Goal: Transaction & Acquisition: Purchase product/service

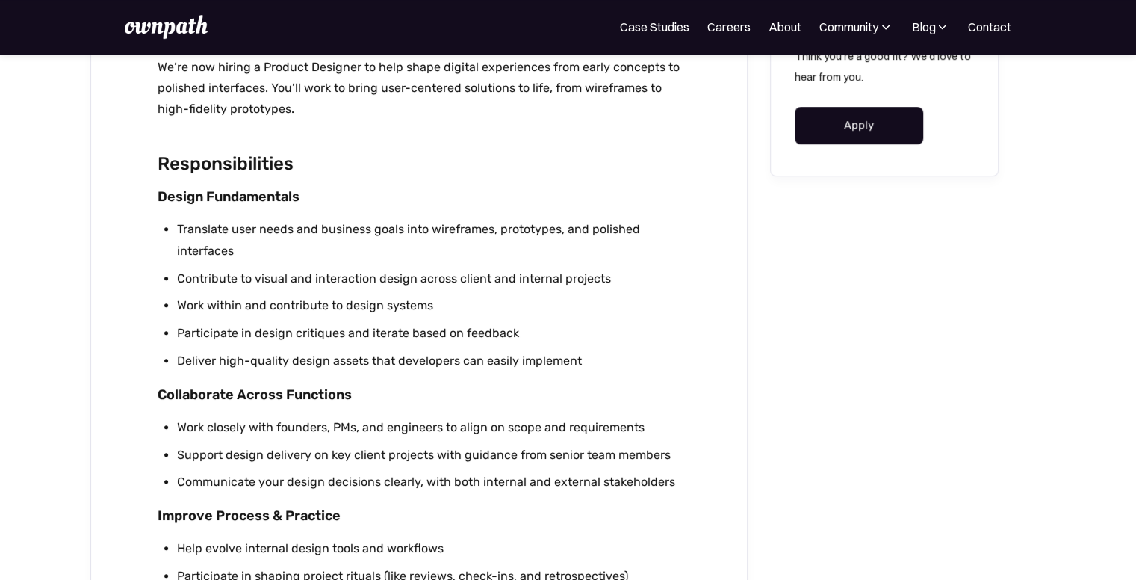
scroll to position [717, 0]
click at [855, 139] on link "Apply" at bounding box center [859, 123] width 129 height 37
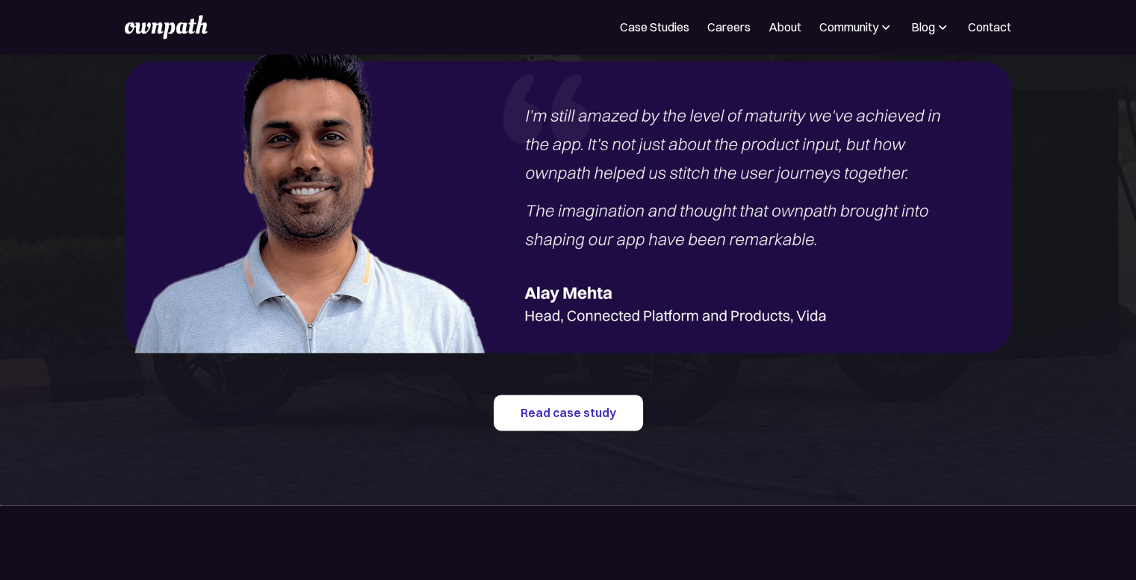
scroll to position [1835, 0]
click at [627, 242] on img at bounding box center [568, 191] width 886 height 323
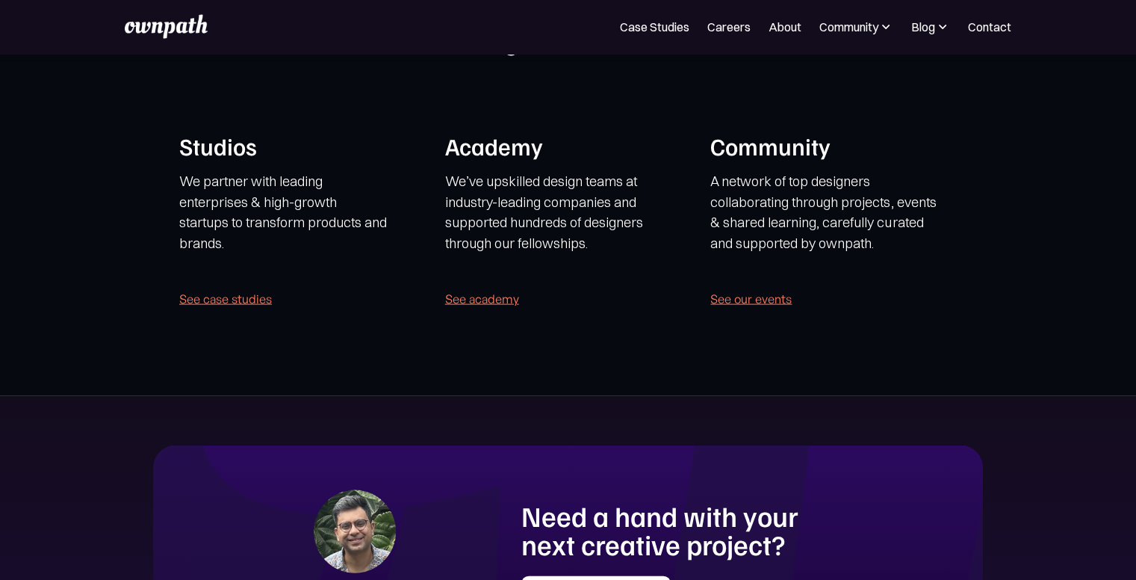
scroll to position [3057, 0]
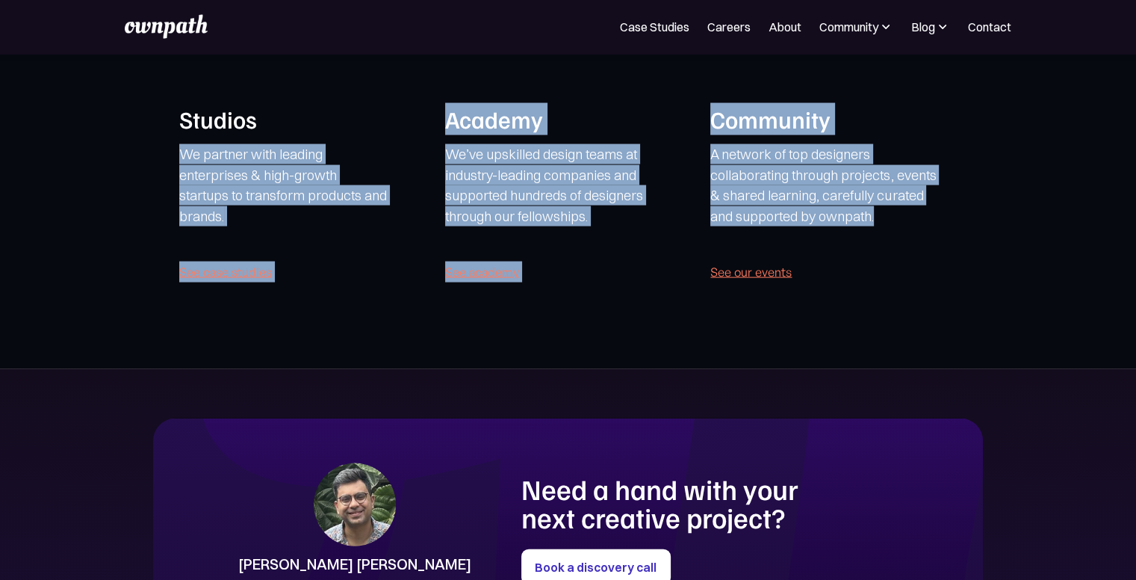
drag, startPoint x: 905, startPoint y: 322, endPoint x: 305, endPoint y: 117, distance: 634.7
click at [305, 117] on section "ownpath’s mission is to help bring thoughtful, high-impact products into the wo…" at bounding box center [568, 128] width 1136 height 482
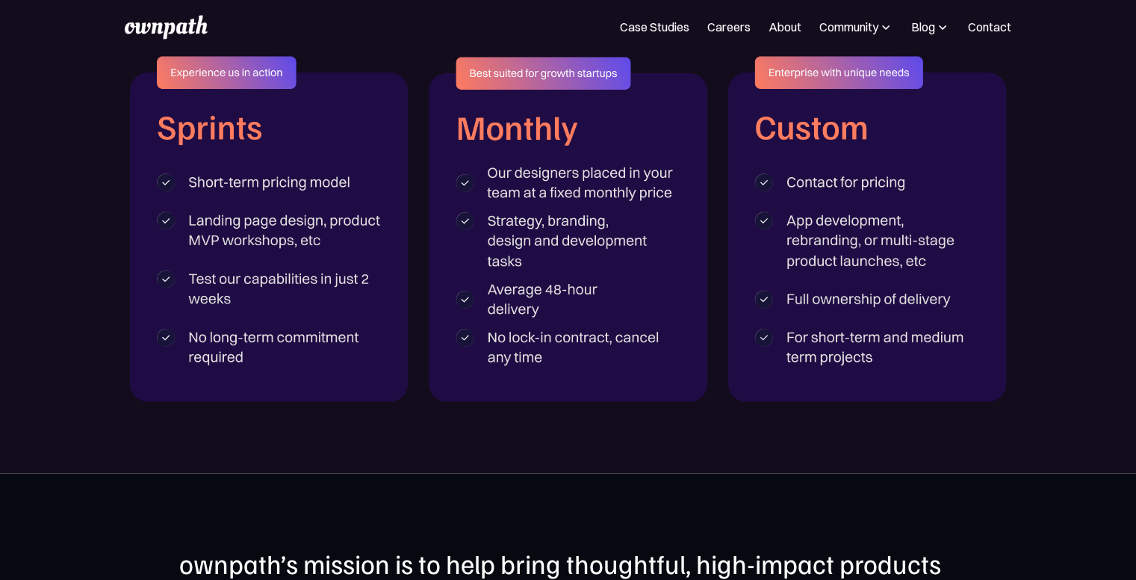
scroll to position [2420, 0]
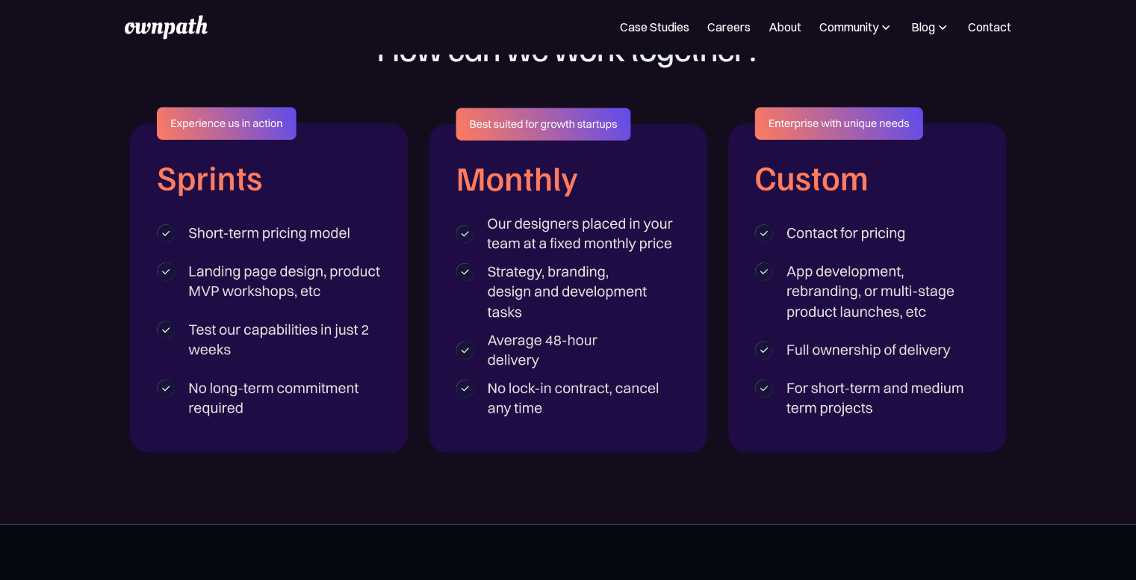
click at [305, 117] on img at bounding box center [269, 279] width 279 height 345
drag, startPoint x: 305, startPoint y: 117, endPoint x: 320, endPoint y: 255, distance: 139.1
click at [320, 255] on img at bounding box center [269, 279] width 279 height 345
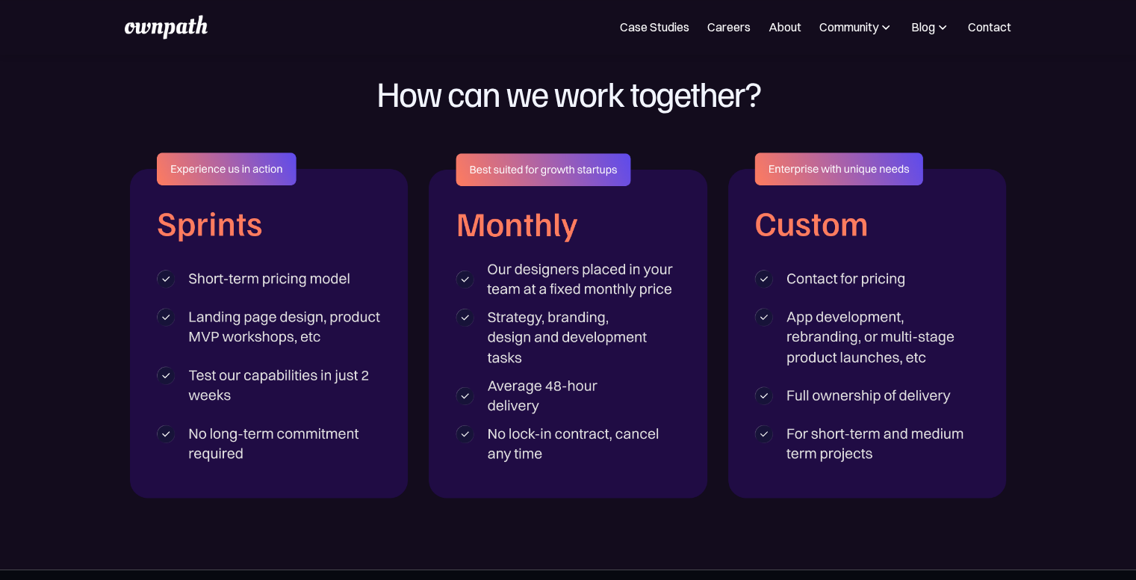
scroll to position [2377, 0]
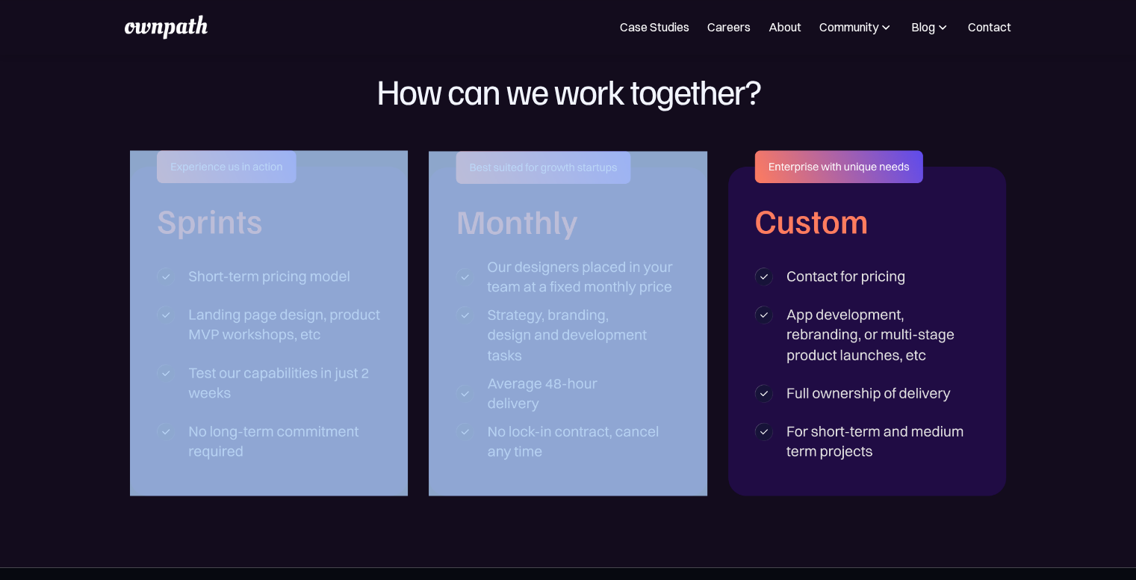
drag, startPoint x: 86, startPoint y: 96, endPoint x: 881, endPoint y: 533, distance: 906.7
click at [881, 533] on section "ENGAGEMENT MODELS How can we work together?" at bounding box center [568, 265] width 1136 height 604
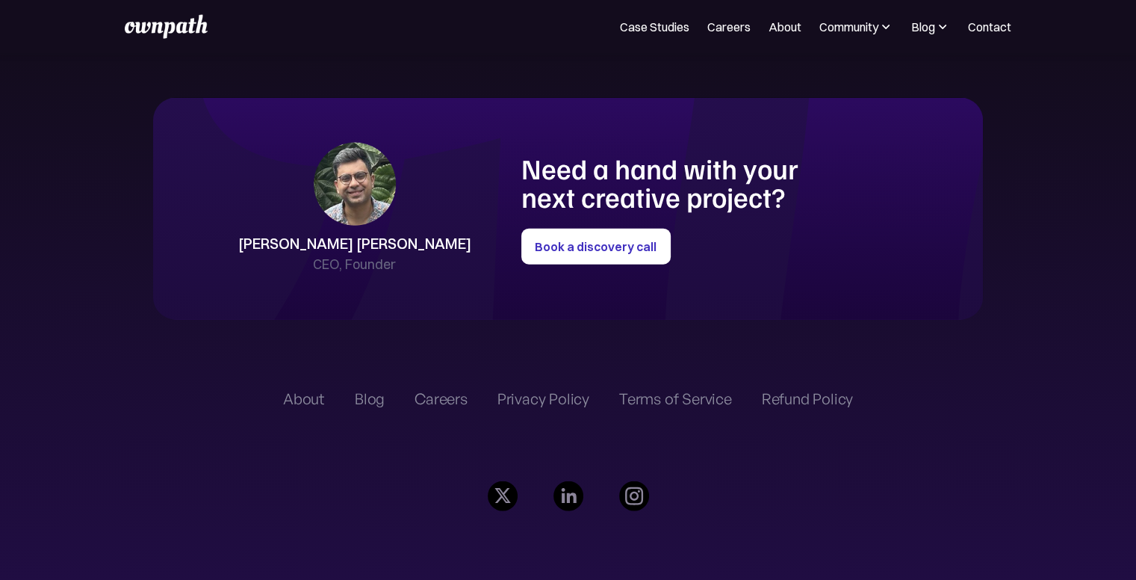
scroll to position [3360, 0]
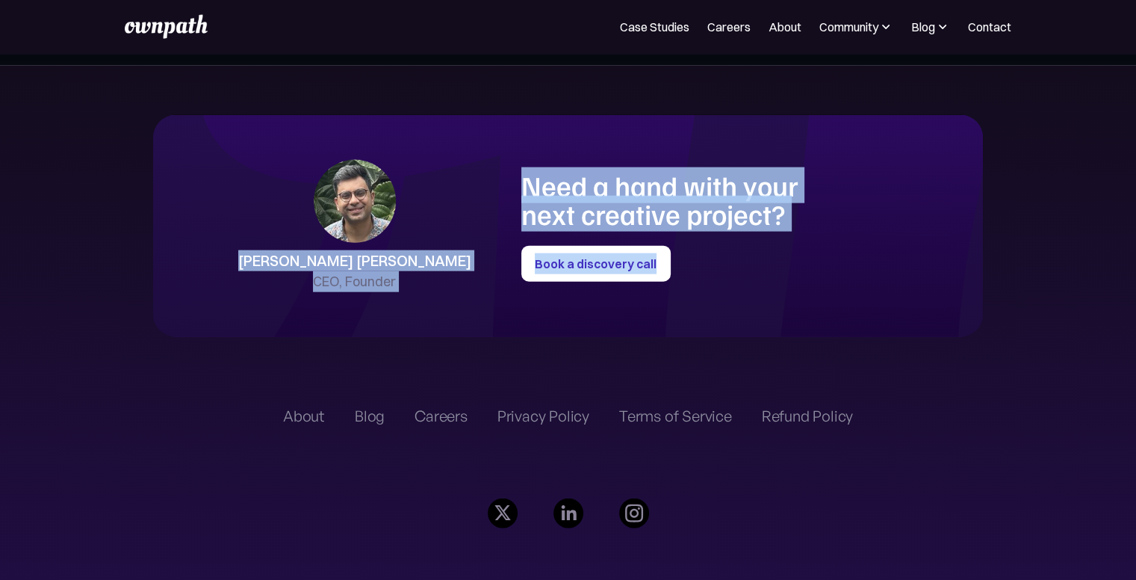
drag, startPoint x: 108, startPoint y: 203, endPoint x: 698, endPoint y: 276, distance: 595.4
click at [698, 276] on section "Shreyas Satish CEO, Founder Need a hand with your next creative project? Book a…" at bounding box center [568, 392] width 1136 height 652
click at [698, 276] on div "Need a hand with your next creative project? Book a discovery call" at bounding box center [721, 226] width 400 height 111
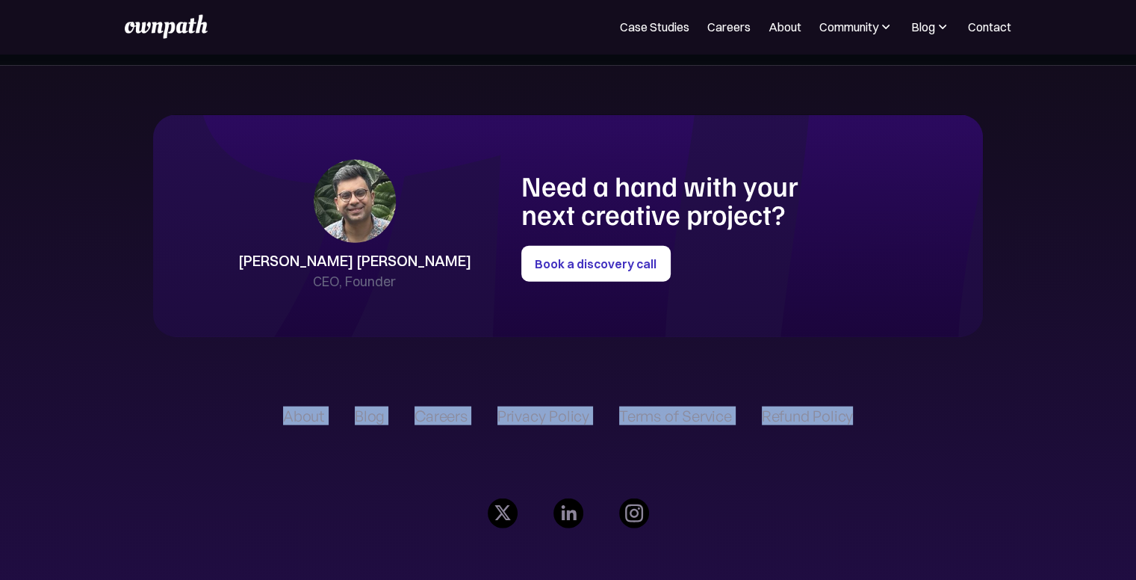
drag, startPoint x: 873, startPoint y: 416, endPoint x: 180, endPoint y: 424, distance: 693.3
click at [180, 424] on section "Shreyas Satish CEO, Founder Need a hand with your next creative project? Book a…" at bounding box center [568, 392] width 1136 height 652
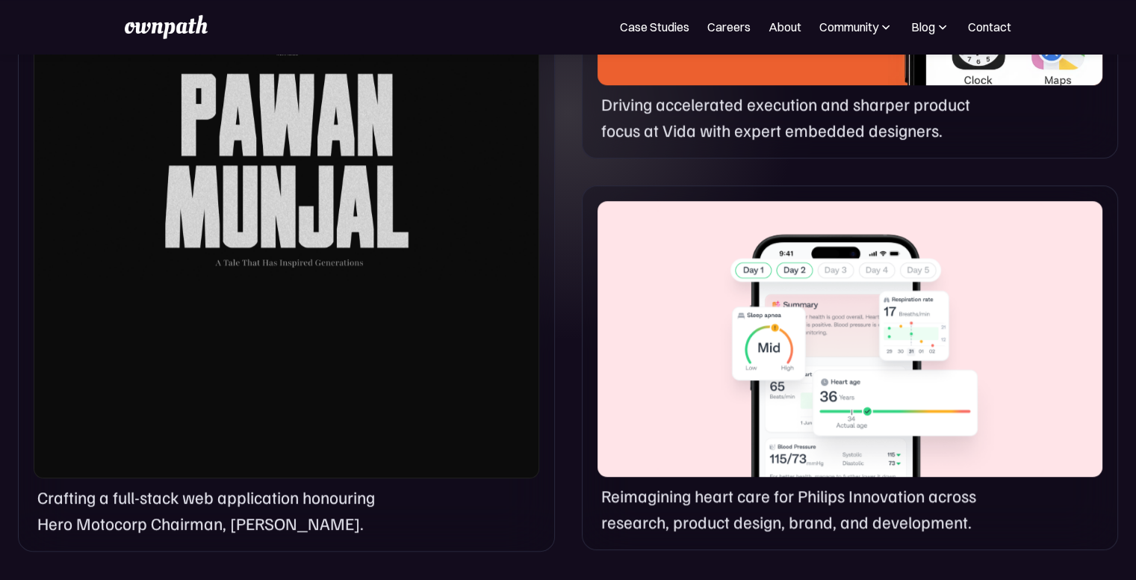
scroll to position [1045, 0]
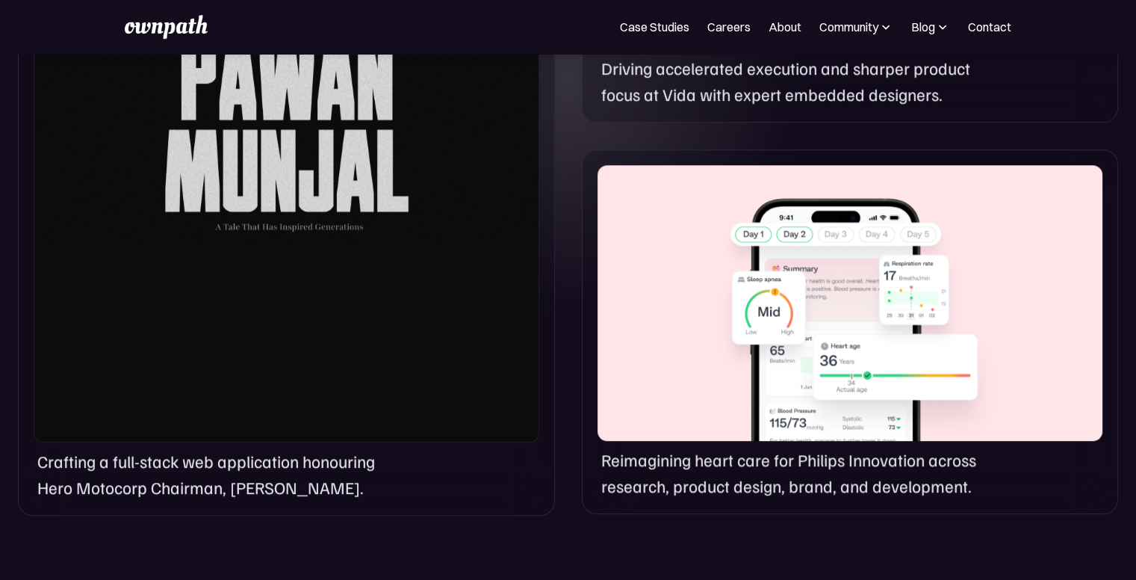
click at [840, 387] on div at bounding box center [850, 303] width 505 height 276
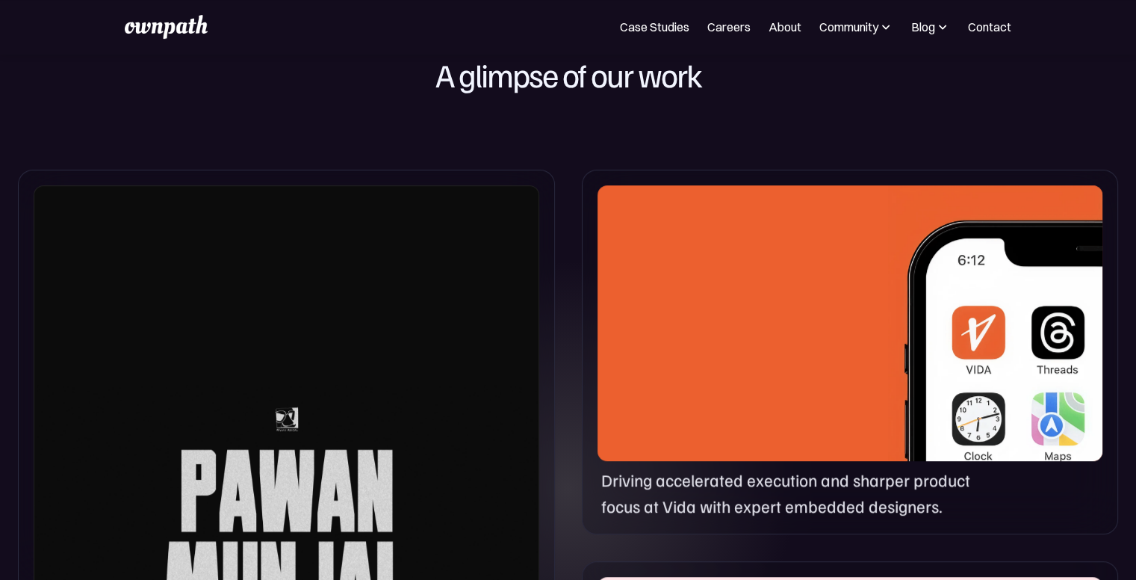
scroll to position [633, 0]
click at [637, 32] on link "Case Studies" at bounding box center [654, 27] width 69 height 18
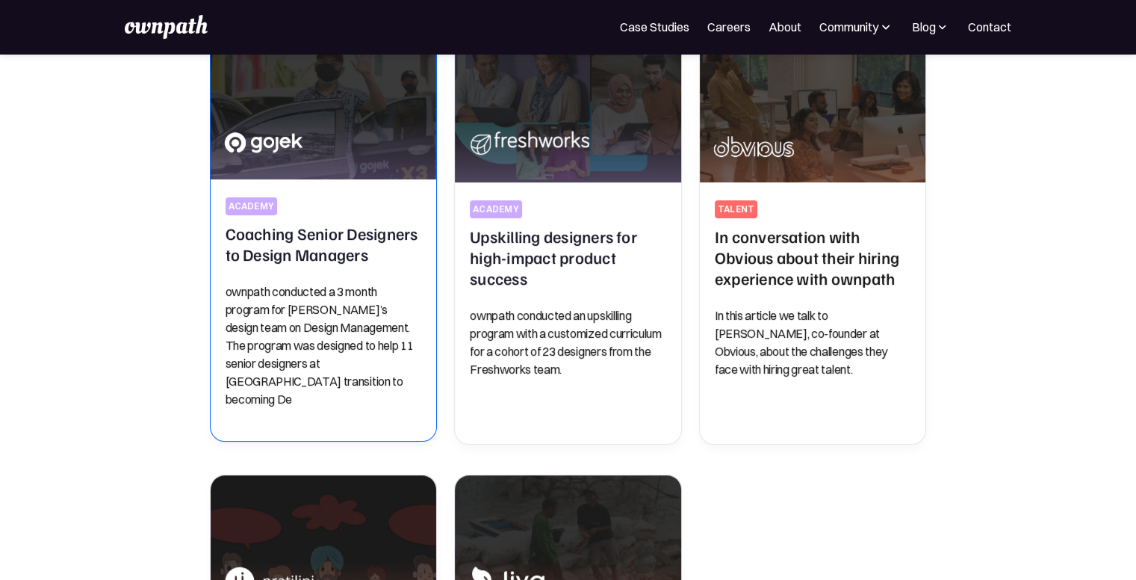
scroll to position [394, 0]
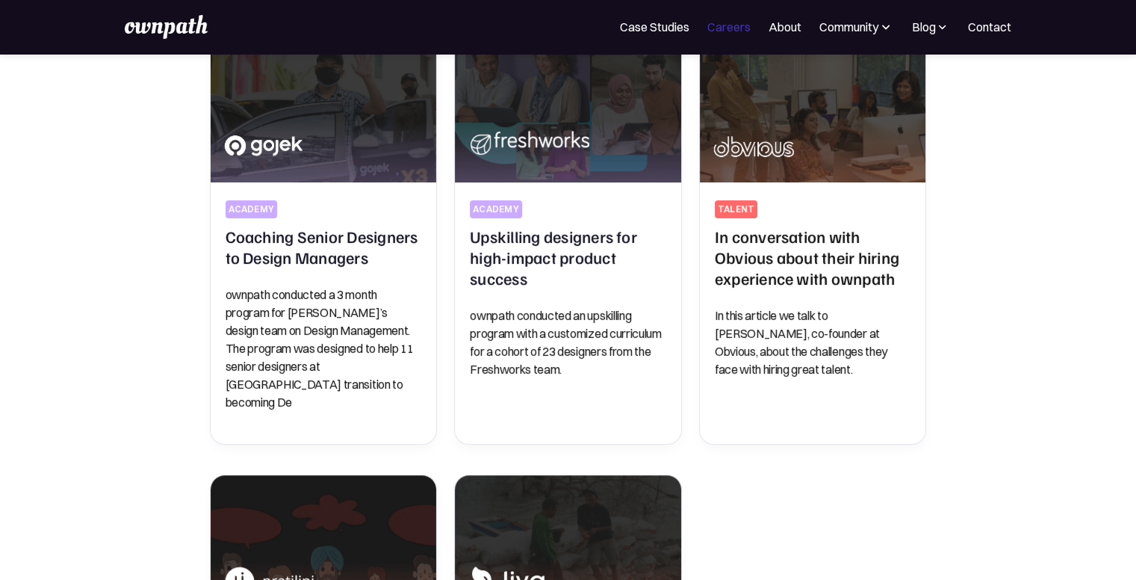
click at [740, 34] on link "Careers" at bounding box center [728, 27] width 43 height 18
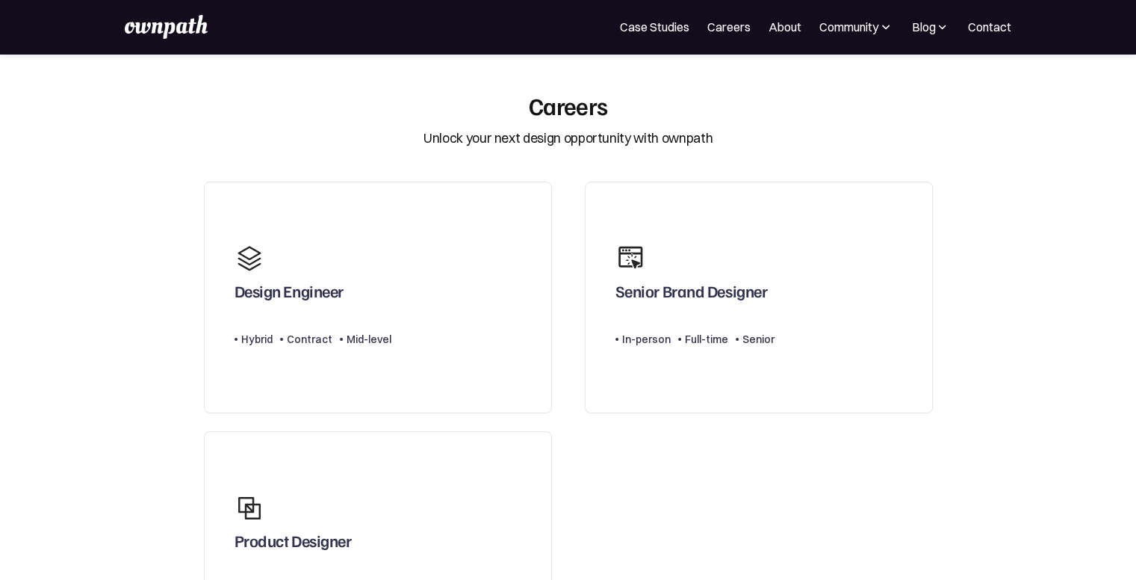
click at [937, 25] on img at bounding box center [942, 26] width 14 height 15
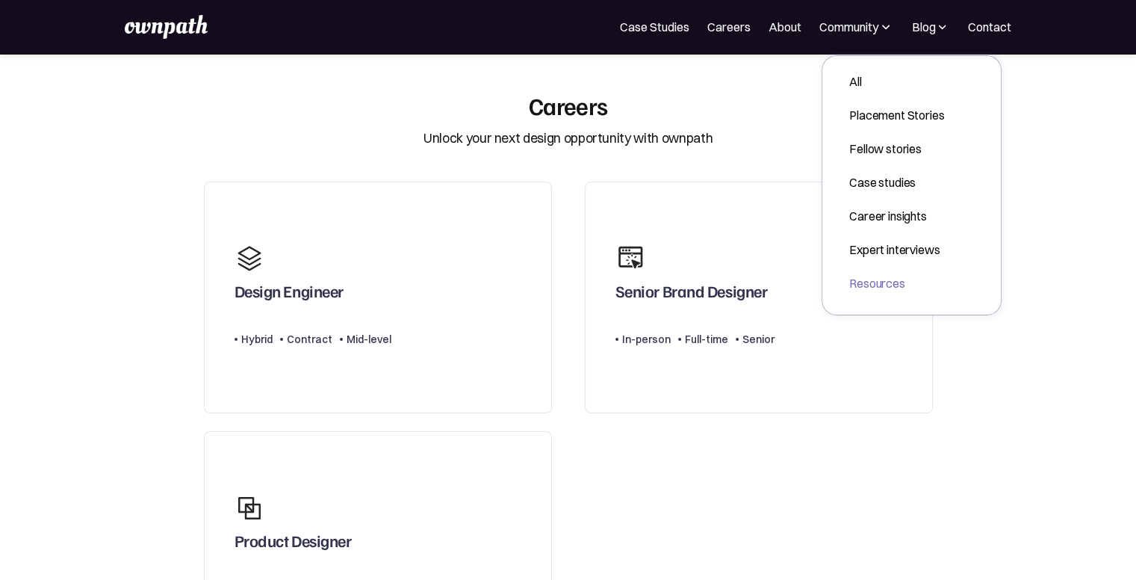
click at [883, 286] on div "Resources" at bounding box center [896, 283] width 95 height 18
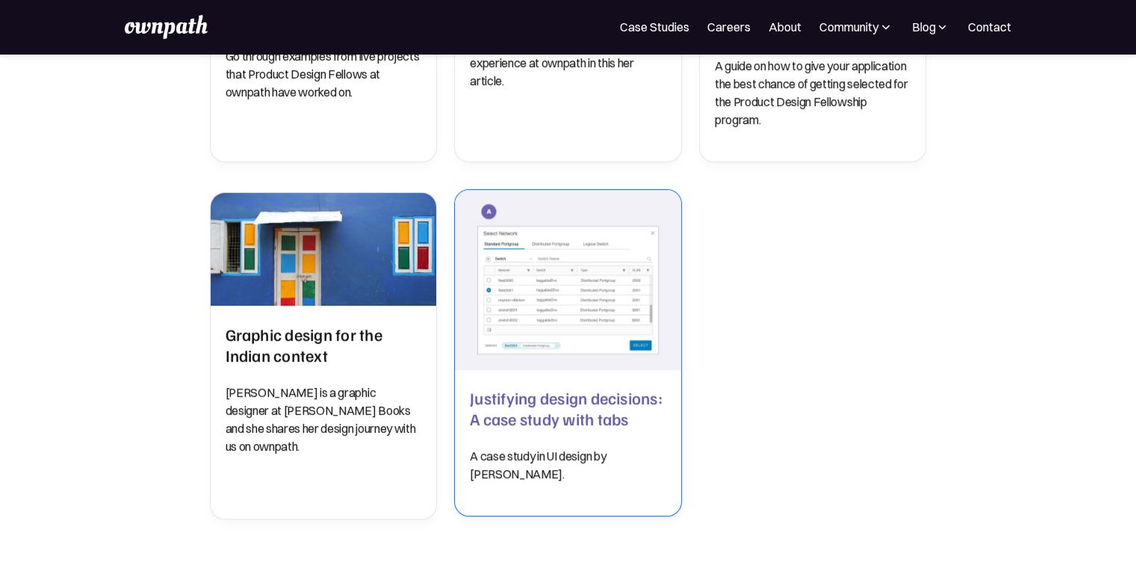
scroll to position [711, 0]
